Goal: Task Accomplishment & Management: Use online tool/utility

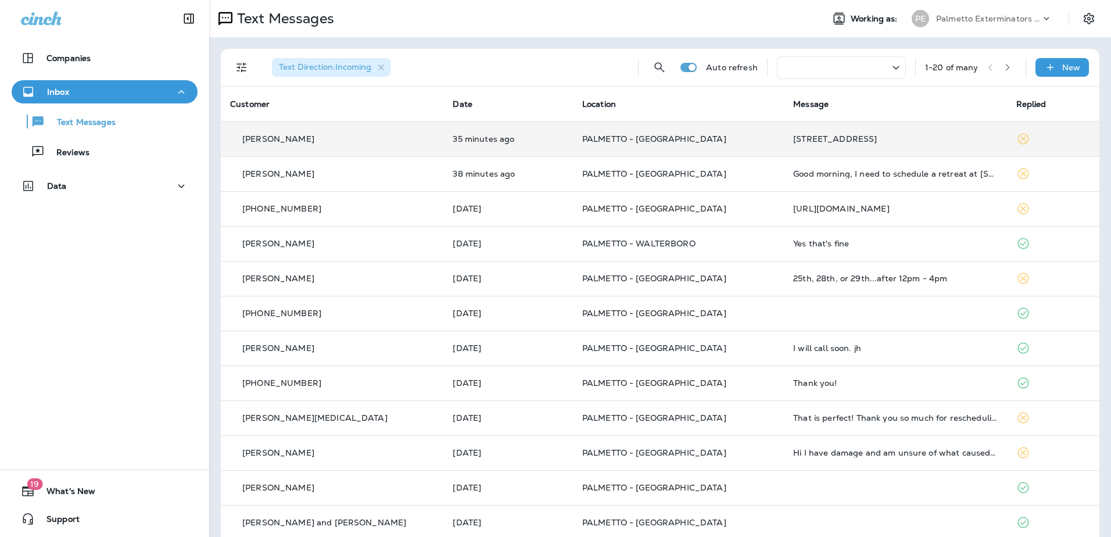
click at [607, 133] on td "PALMETTO - [GEOGRAPHIC_DATA]" at bounding box center [678, 138] width 211 height 35
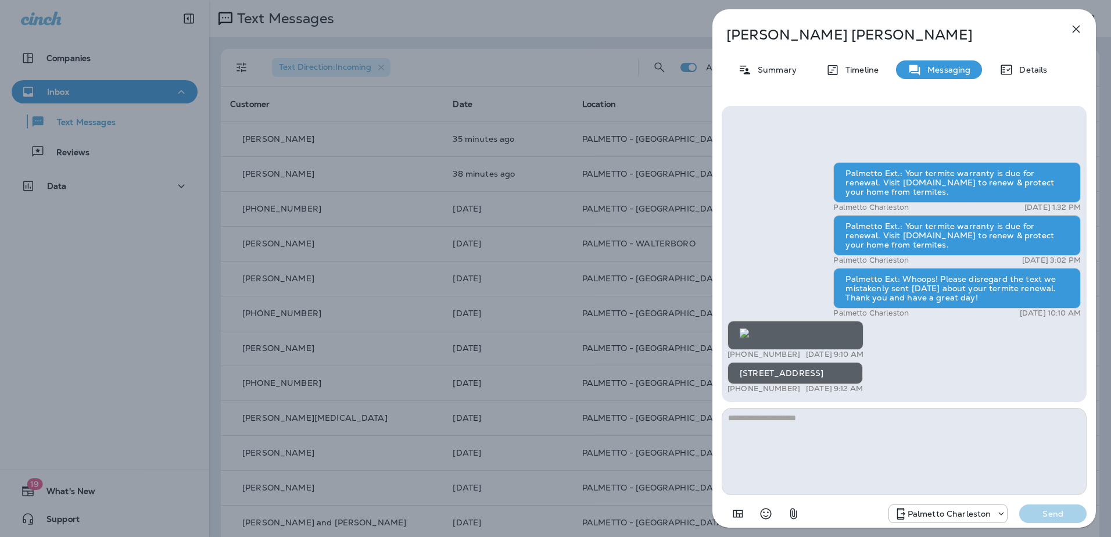
scroll to position [-1, 0]
click at [749, 328] on img at bounding box center [744, 332] width 9 height 9
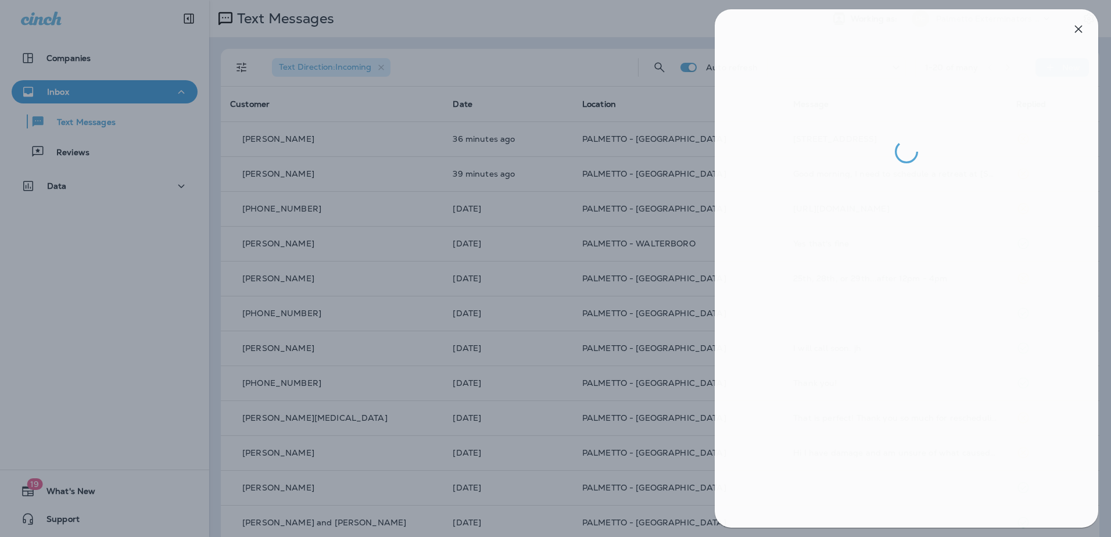
click at [586, 164] on div at bounding box center [557, 268] width 1111 height 537
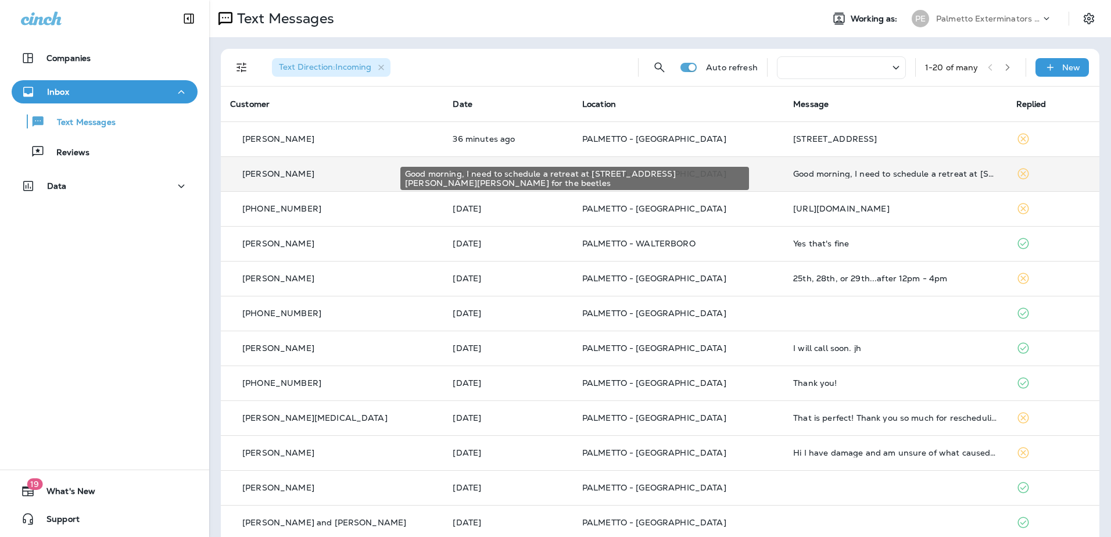
click at [793, 174] on div "Good morning, I need to schedule a retreat at [STREET_ADDRESS][PERSON_NAME][PER…" at bounding box center [895, 173] width 204 height 9
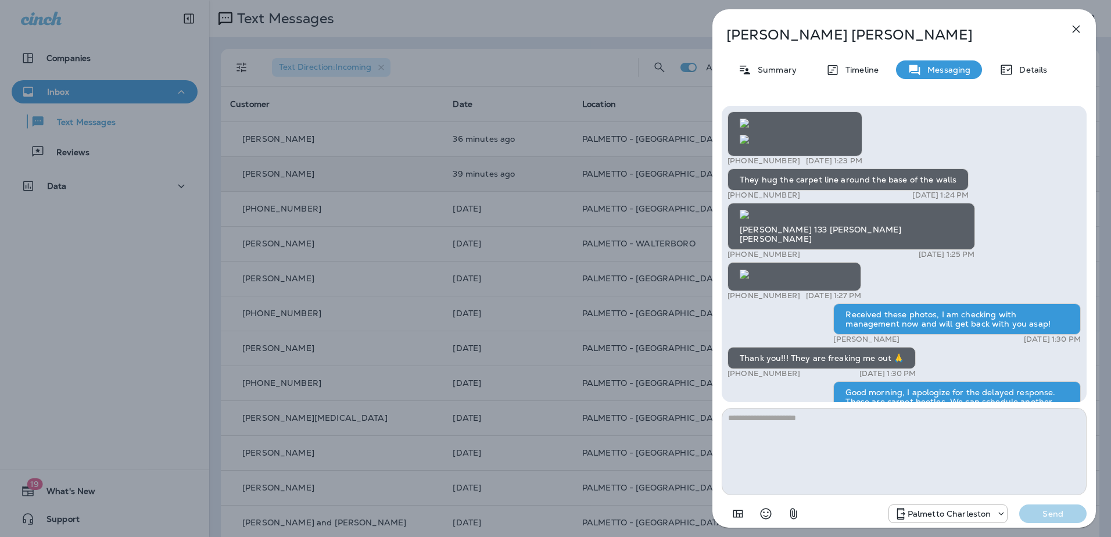
scroll to position [-498, 0]
click at [749, 219] on img at bounding box center [744, 214] width 9 height 9
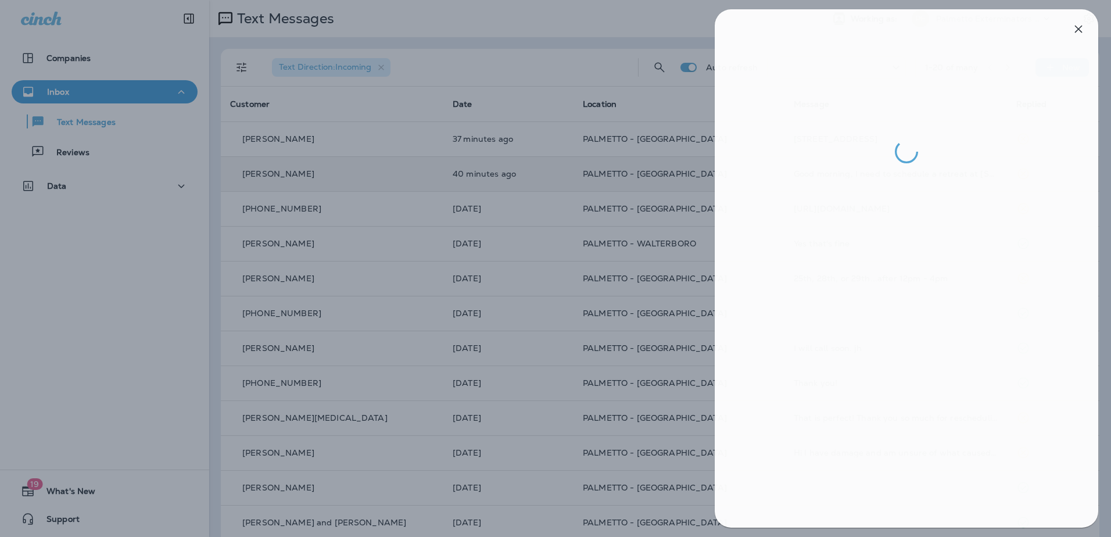
click at [536, 321] on div at bounding box center [557, 268] width 1111 height 537
